Goal: Task Accomplishment & Management: Use online tool/utility

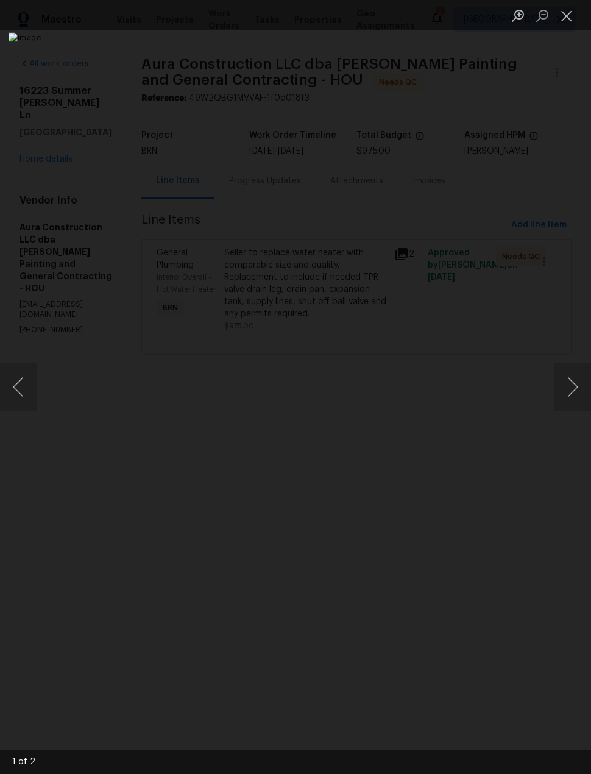
click at [565, 16] on button "Close lightbox" at bounding box center [567, 15] width 24 height 21
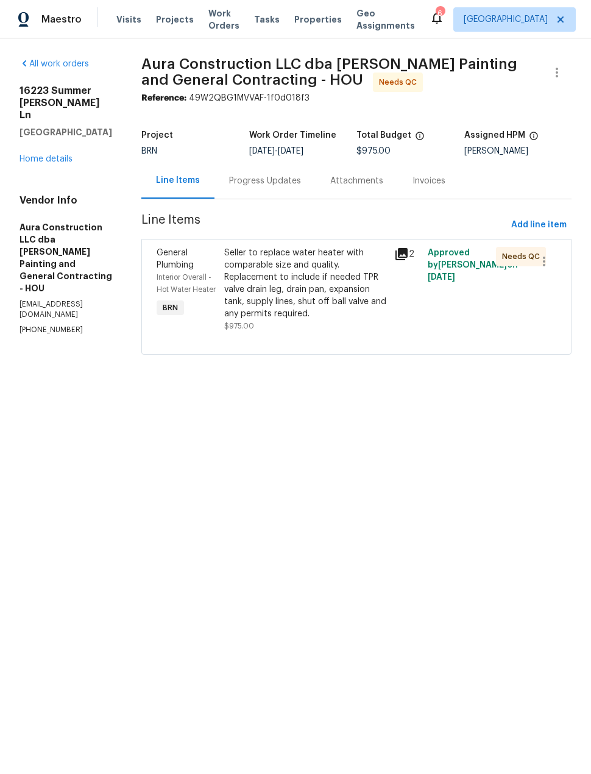
click at [59, 155] on link "Home details" at bounding box center [46, 159] width 53 height 9
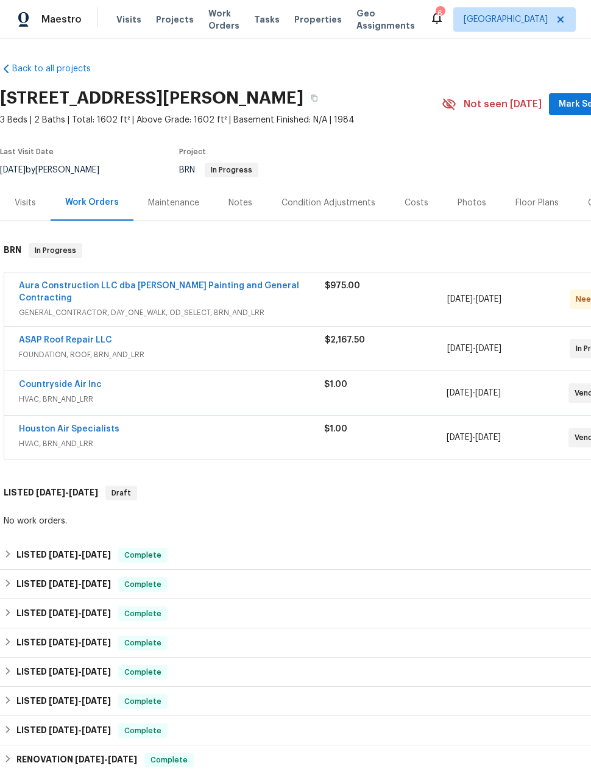
click at [73, 380] on link "Countryside Air Inc" at bounding box center [60, 384] width 83 height 9
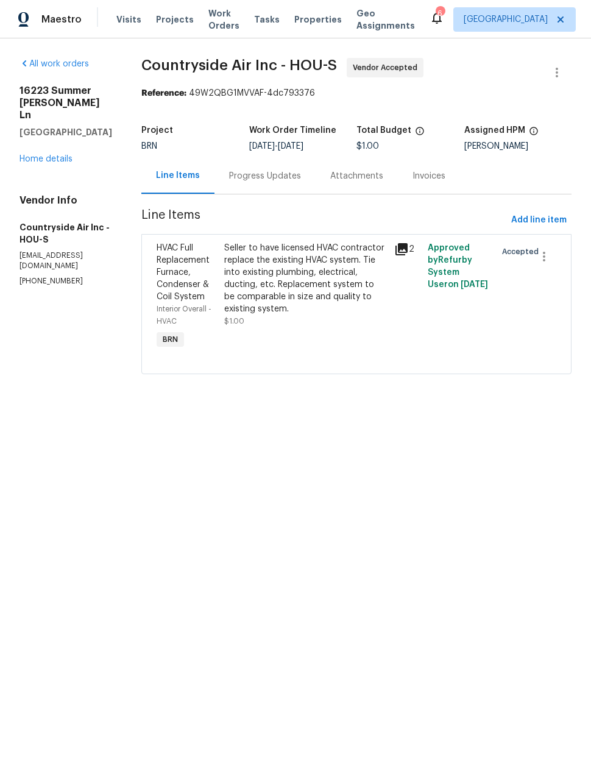
click at [210, 24] on span "Work Orders" at bounding box center [223, 19] width 31 height 24
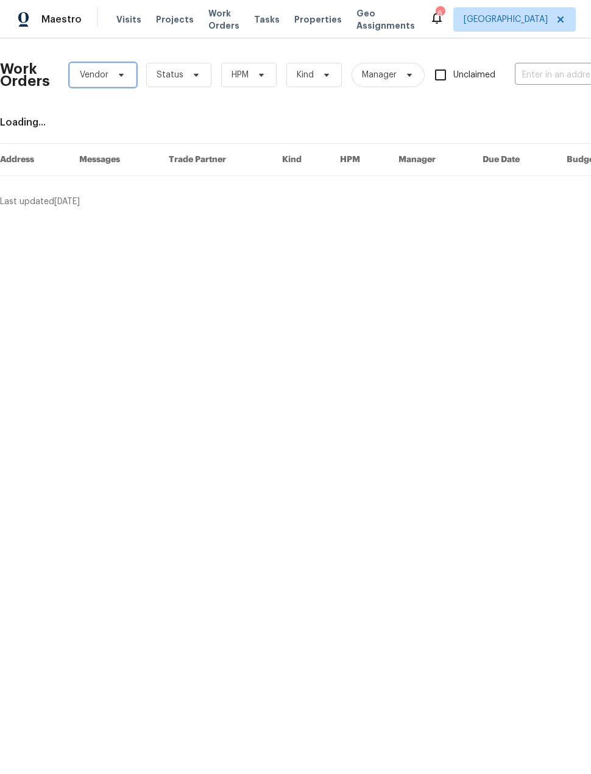
click at [98, 81] on span "Vendor" at bounding box center [102, 75] width 67 height 24
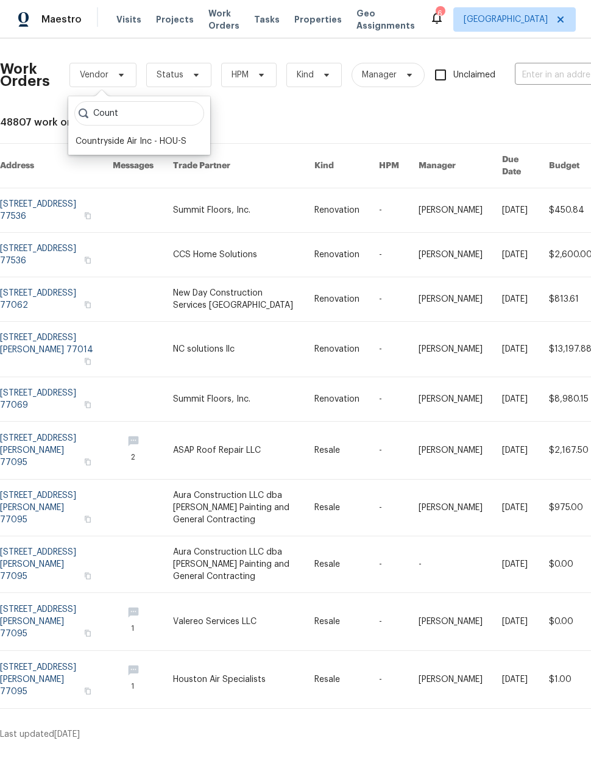
type input "Count"
click at [186, 143] on div "Countryside Air Inc - HOU-S" at bounding box center [131, 141] width 111 height 12
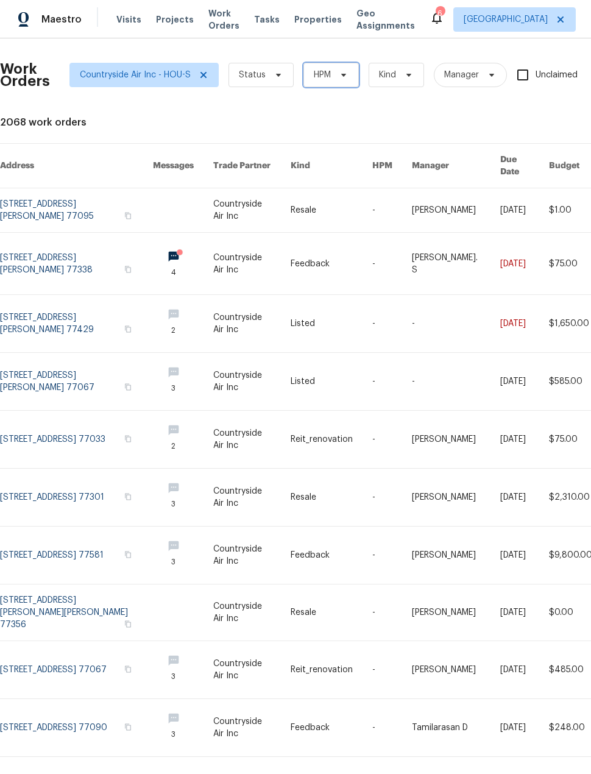
click at [342, 77] on icon at bounding box center [344, 75] width 10 height 10
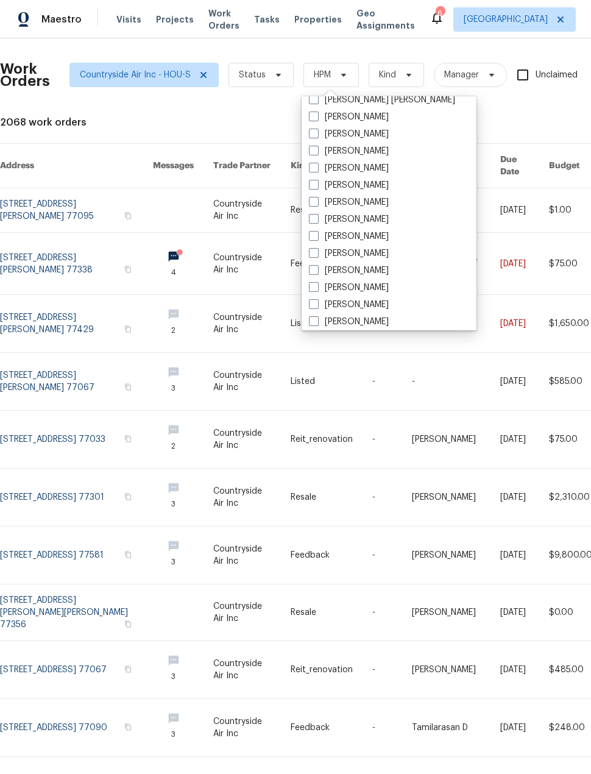
scroll to position [38, 0]
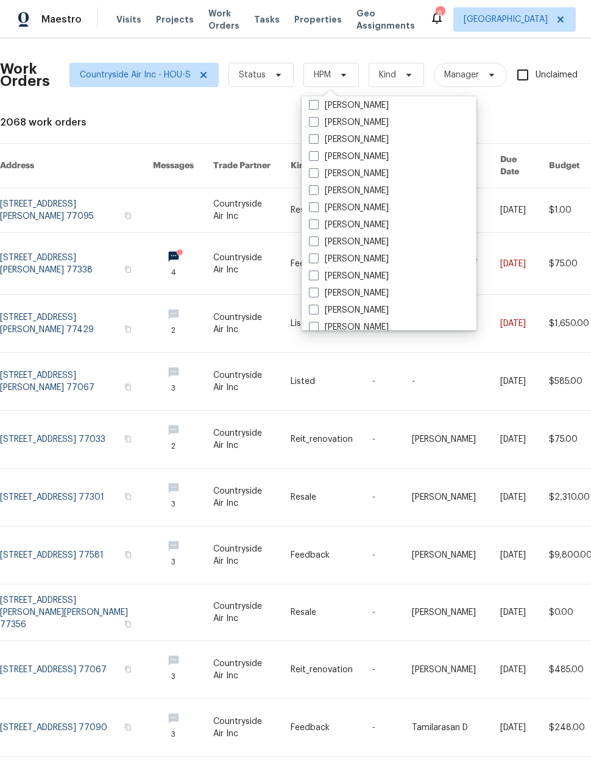
click at [311, 296] on span at bounding box center [314, 293] width 10 height 10
click at [311, 295] on input "[PERSON_NAME]" at bounding box center [313, 291] width 8 height 8
checkbox input "true"
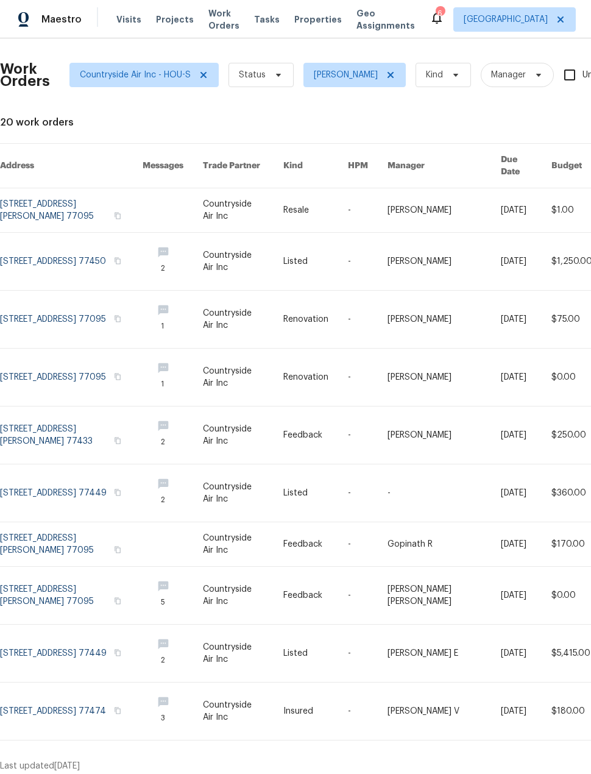
click at [96, 583] on link at bounding box center [71, 595] width 143 height 57
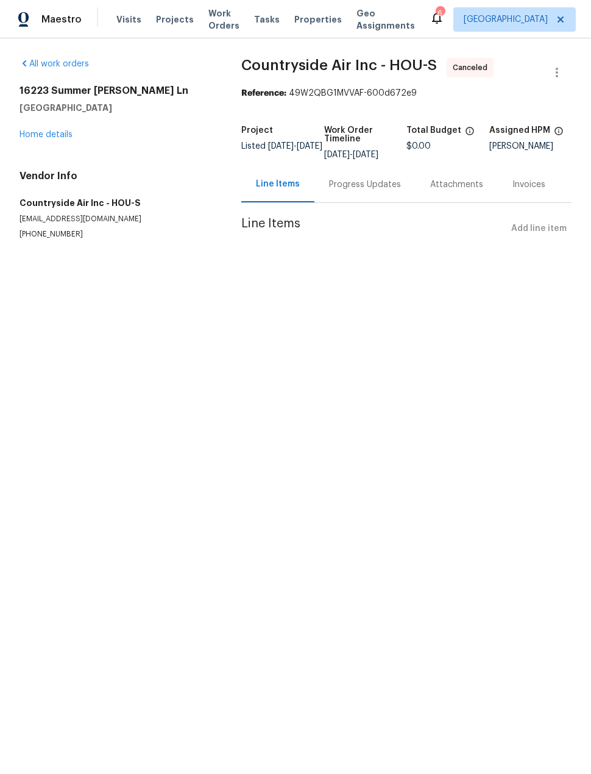
click at [377, 193] on div "Progress Updates" at bounding box center [364, 184] width 101 height 36
